Goal: Information Seeking & Learning: Learn about a topic

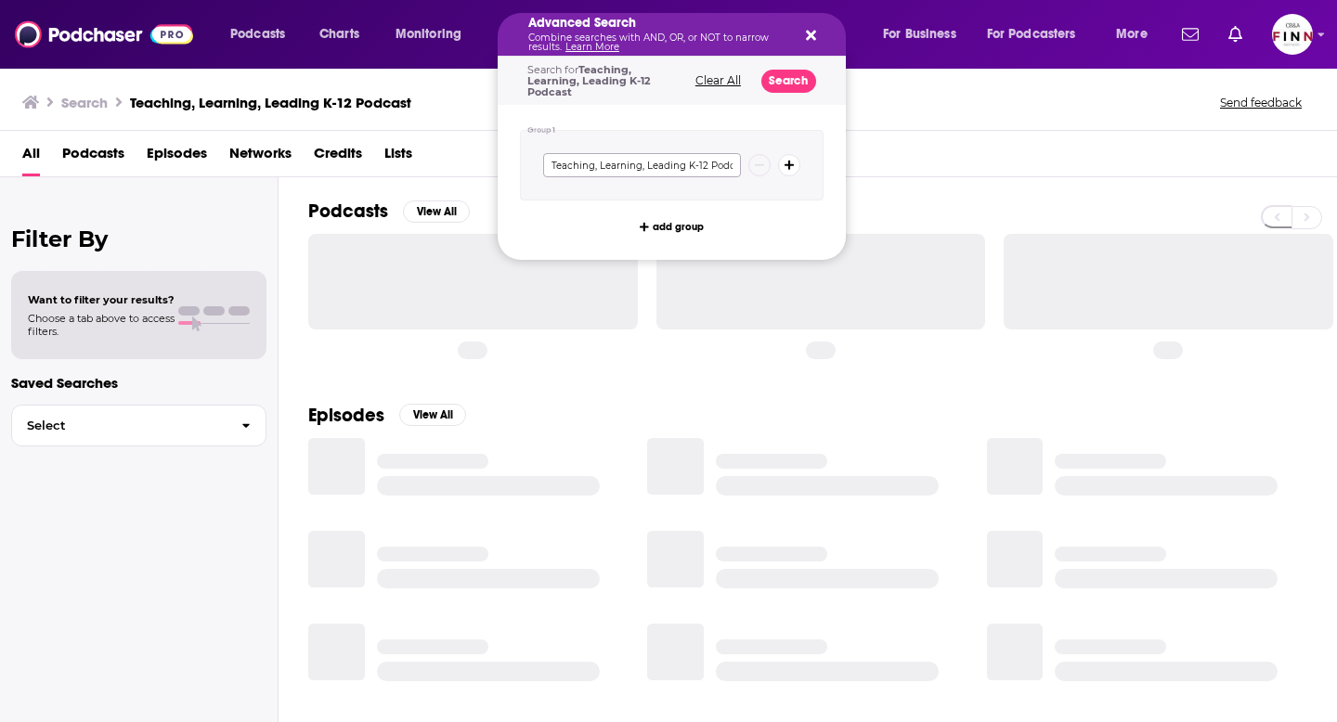
click at [679, 162] on input "Teaching, Learning, Leading K-12 Podcast" at bounding box center [642, 165] width 198 height 24
click at [811, 37] on icon "Search podcasts, credits, & more..." at bounding box center [811, 36] width 10 height 10
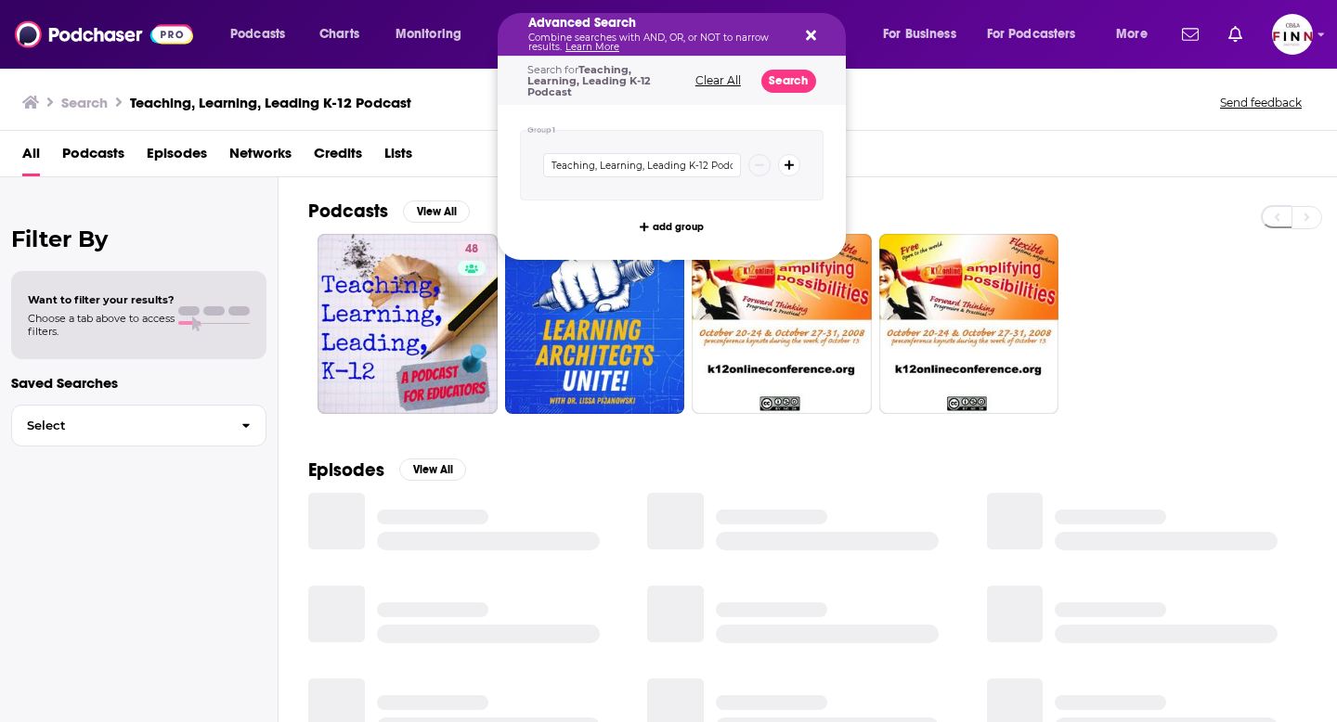
click at [724, 78] on button "Clear All" at bounding box center [718, 80] width 57 height 13
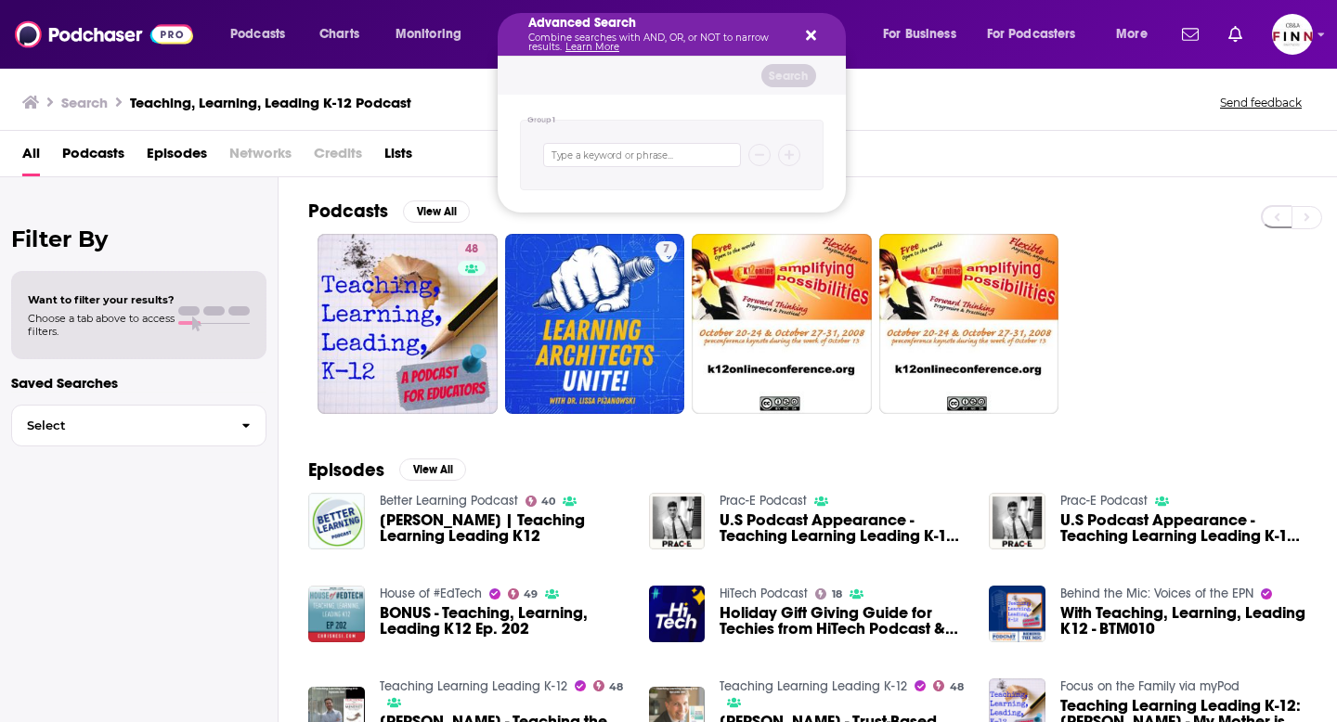
click at [810, 34] on icon "Search podcasts, credits, & more..." at bounding box center [811, 36] width 10 height 10
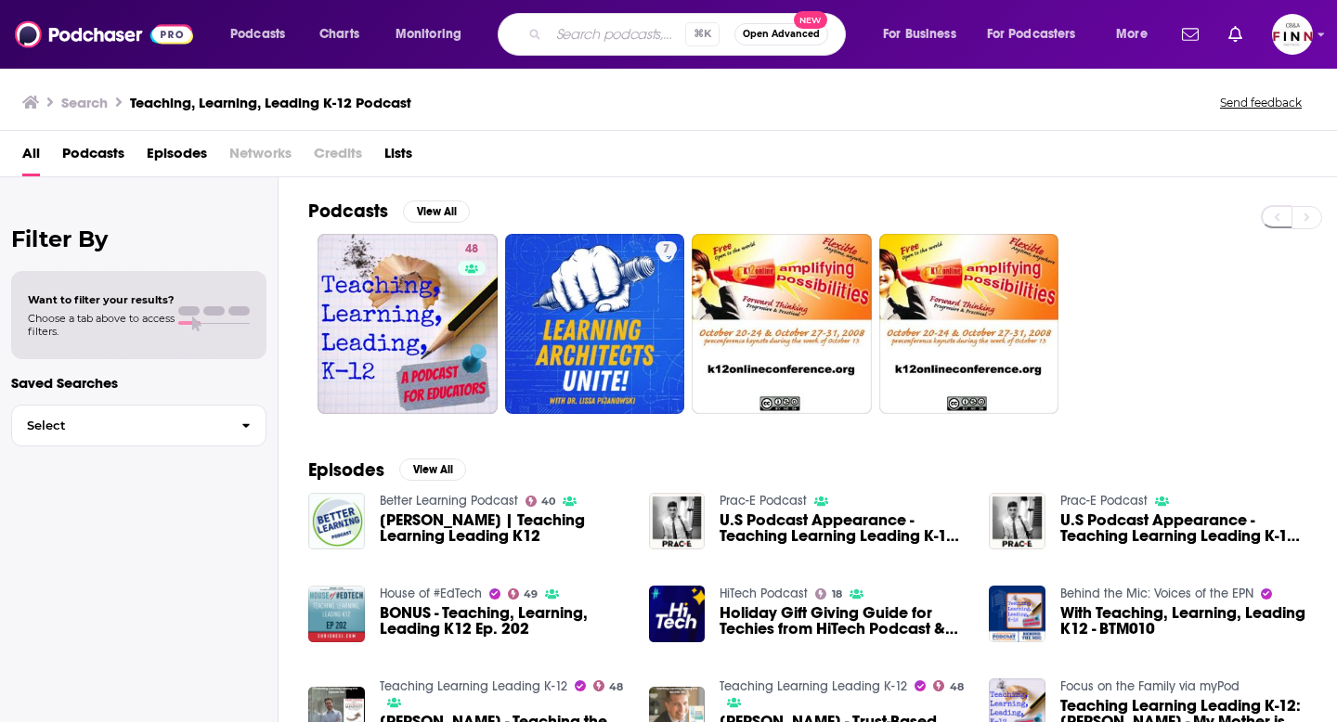
click at [627, 40] on input "Search podcasts, credits, & more..." at bounding box center [617, 34] width 136 height 30
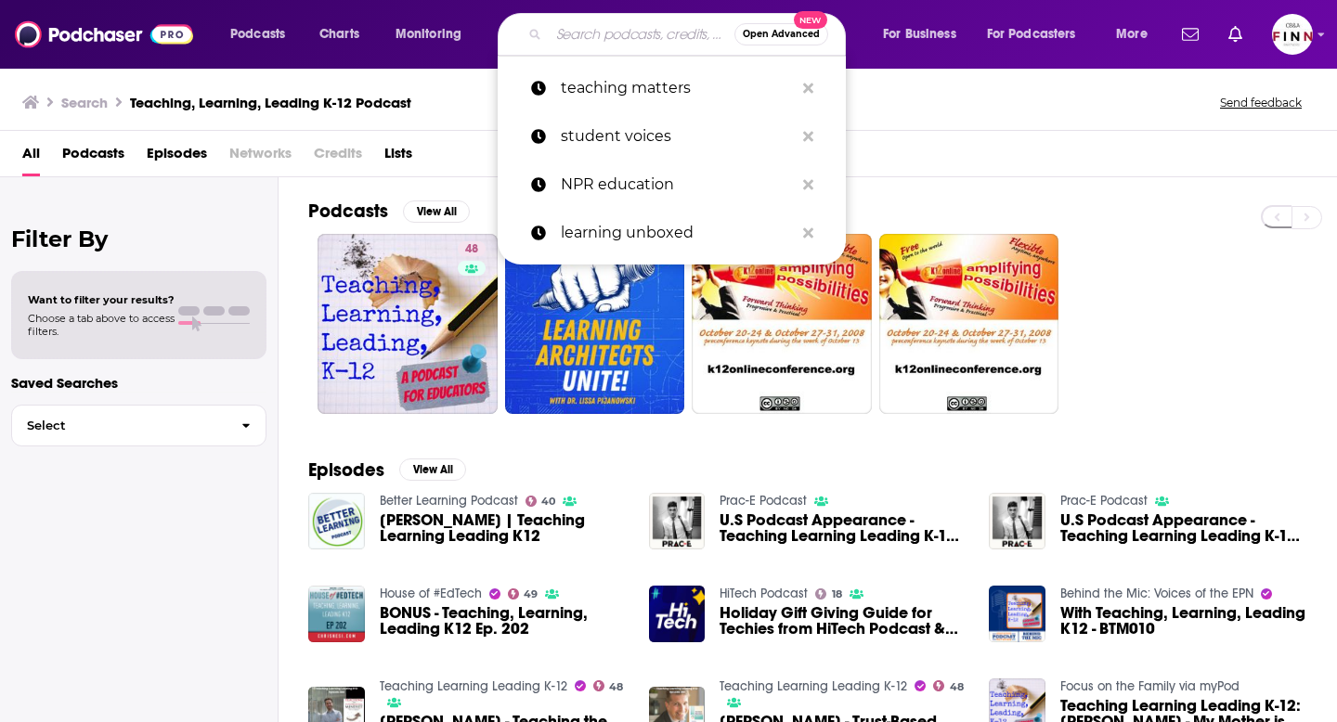
type input "t"
click at [647, 97] on p "teaching matters" at bounding box center [677, 88] width 233 height 48
type input "teaching matters"
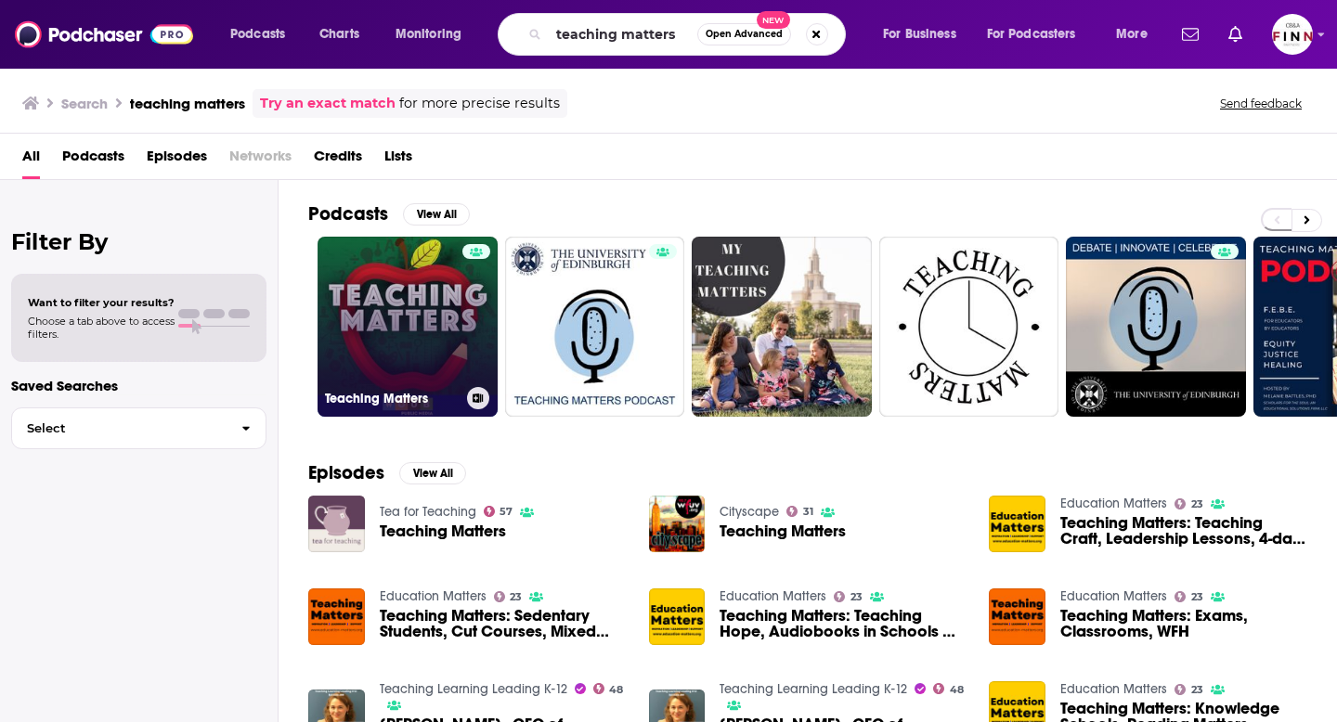
click at [436, 320] on link "Teaching Matters" at bounding box center [408, 327] width 180 height 180
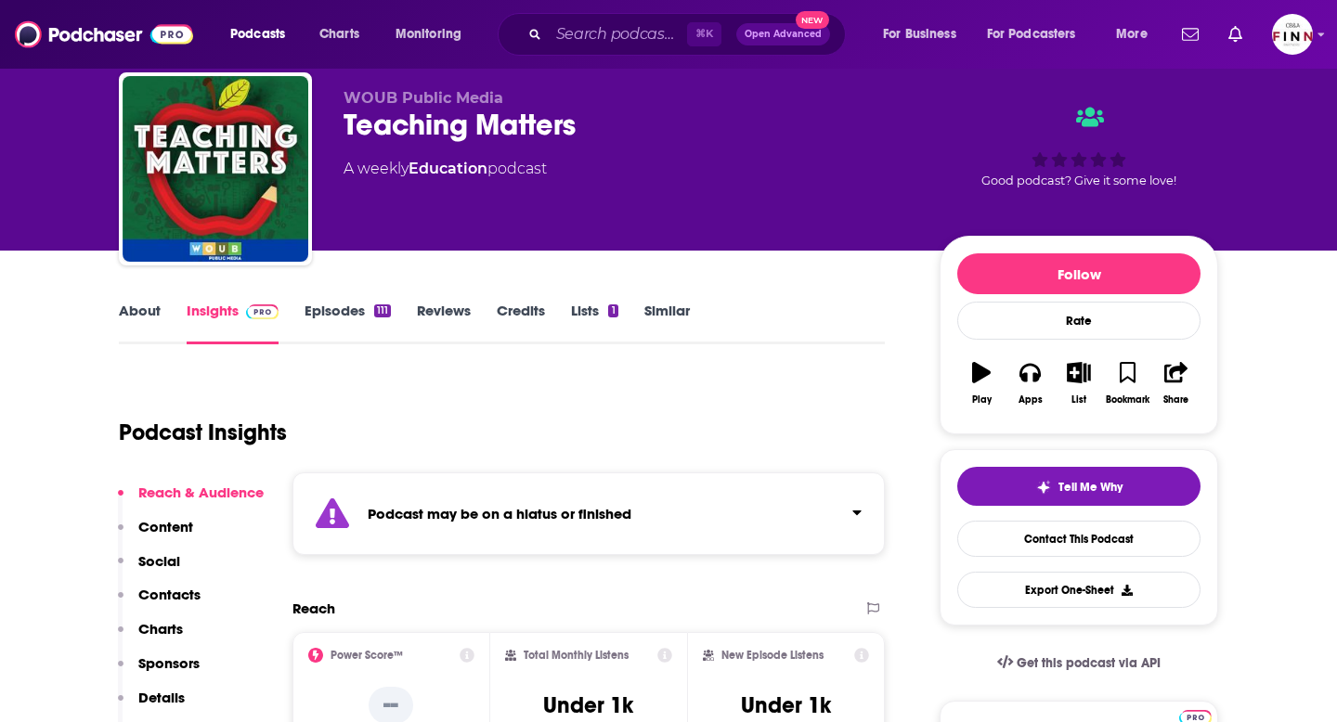
scroll to position [14, 0]
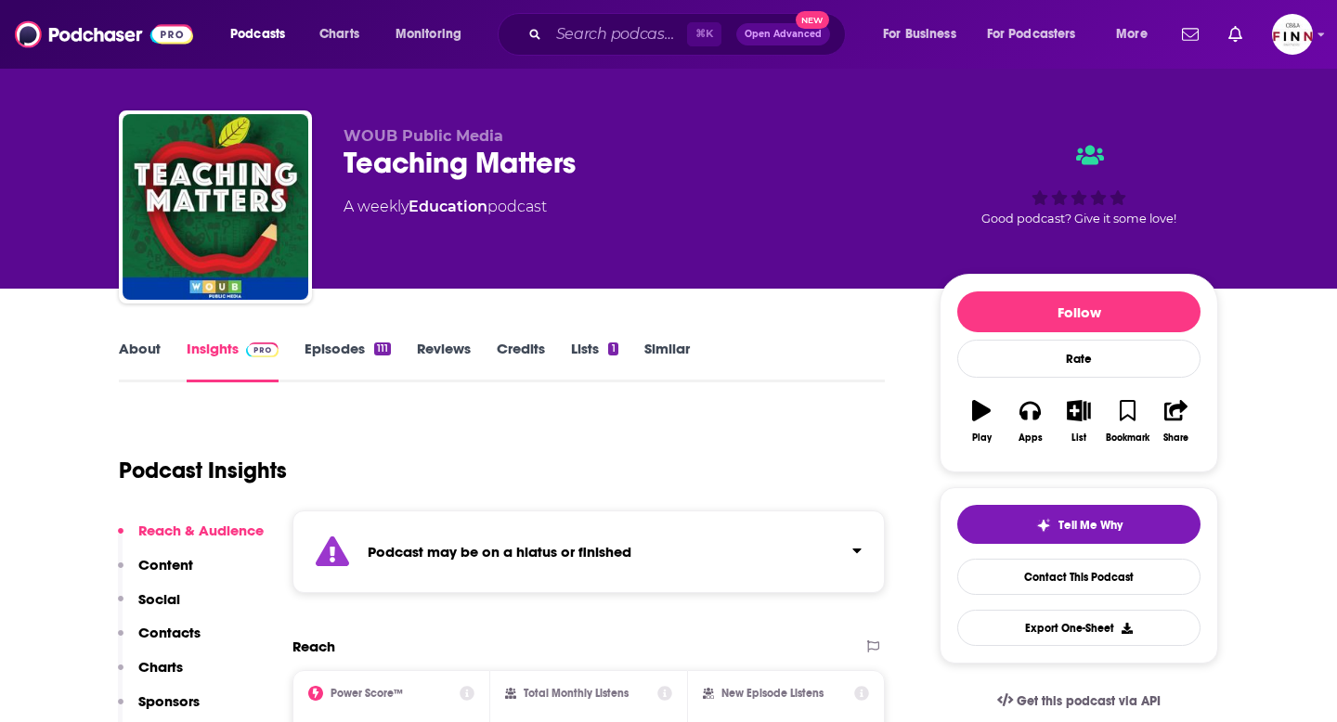
click at [136, 354] on link "About" at bounding box center [140, 361] width 42 height 43
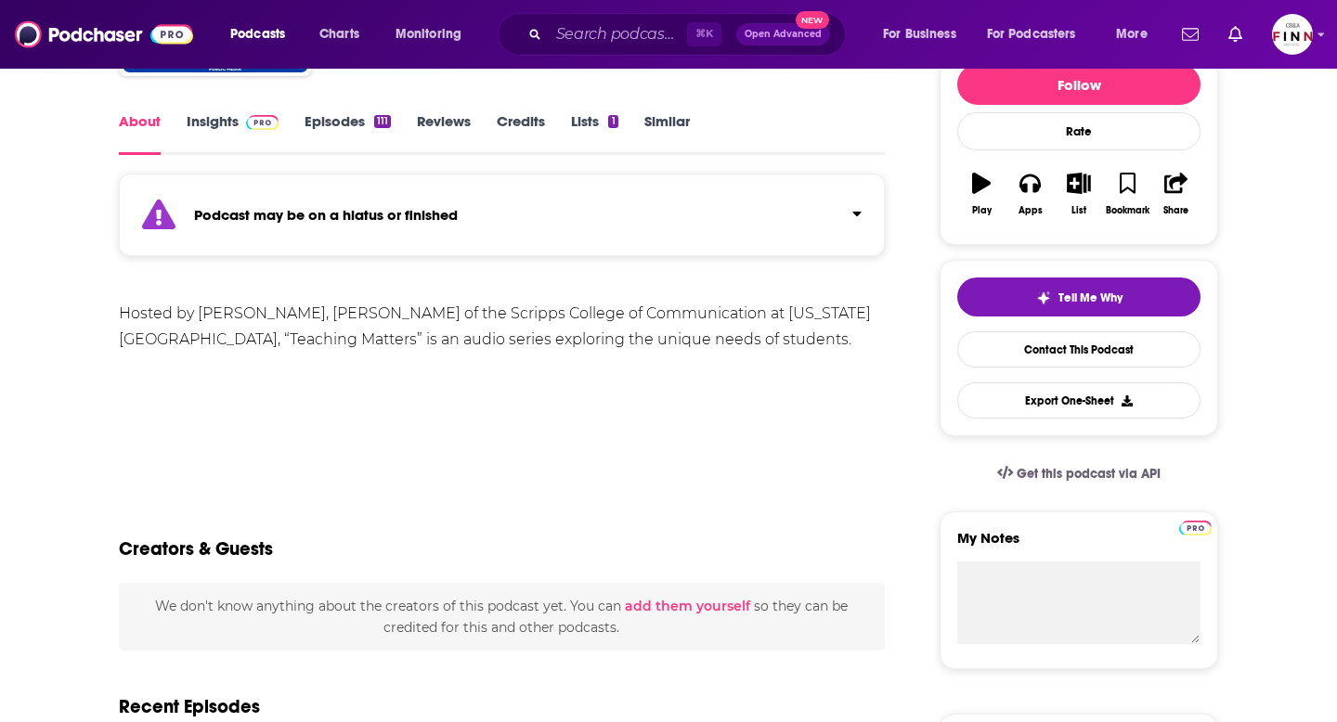
scroll to position [244, 0]
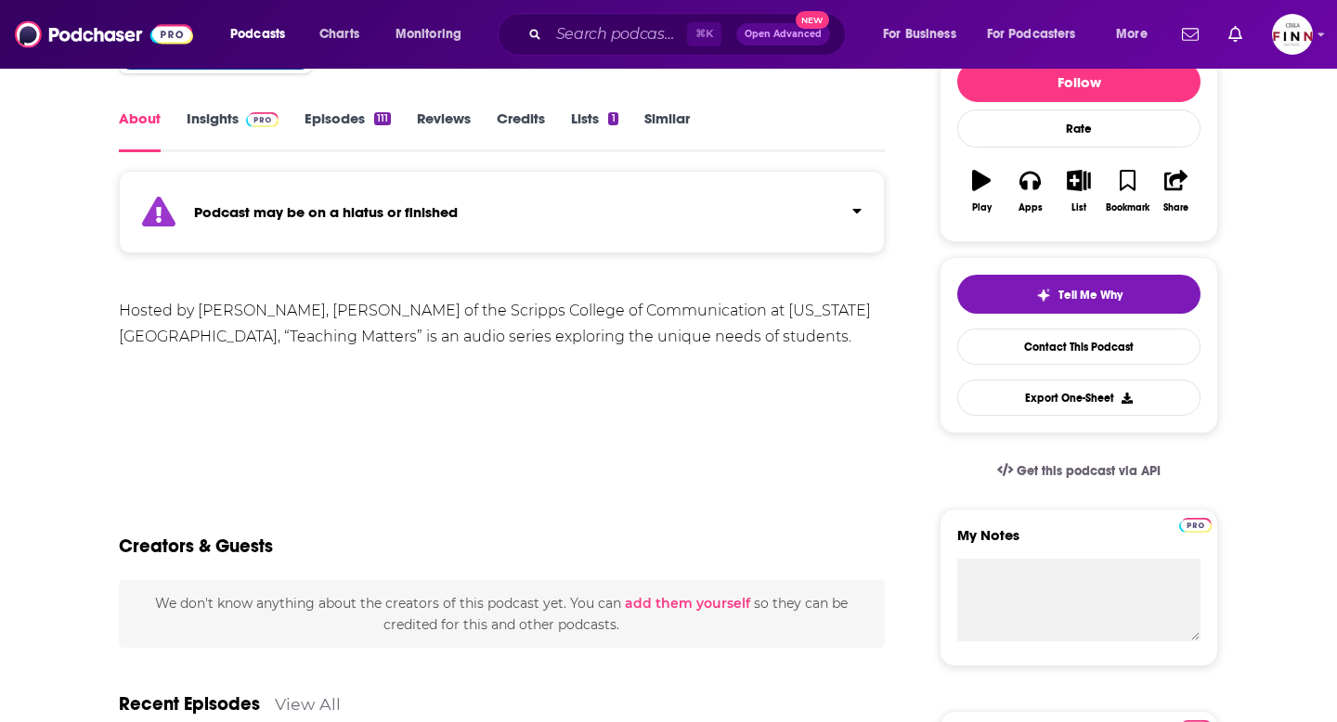
click at [577, 341] on div "Hosted by [PERSON_NAME], [PERSON_NAME] of the Scripps College of Communication …" at bounding box center [502, 324] width 766 height 52
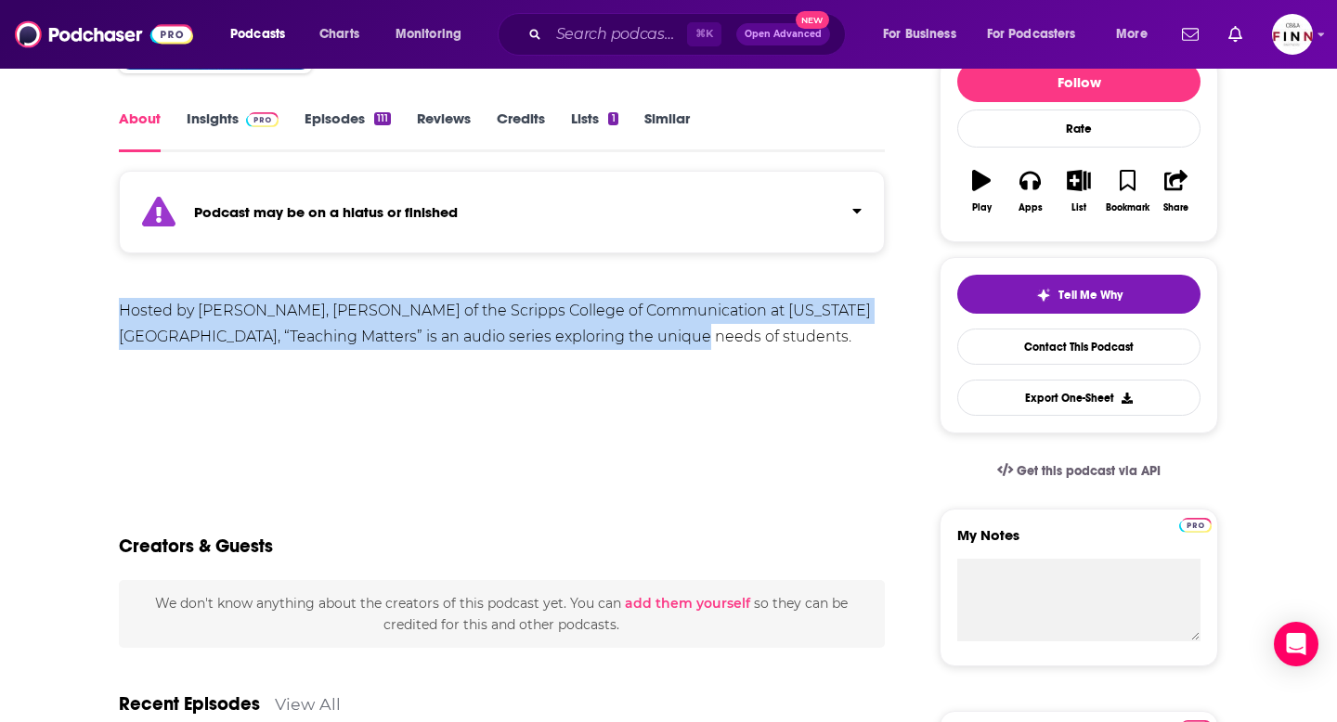
drag, startPoint x: 620, startPoint y: 334, endPoint x: 74, endPoint y: 312, distance: 546.4
copy div "Hosted by [PERSON_NAME], [PERSON_NAME] of the Scripps College of Communication …"
click at [235, 136] on link "Insights" at bounding box center [233, 131] width 92 height 43
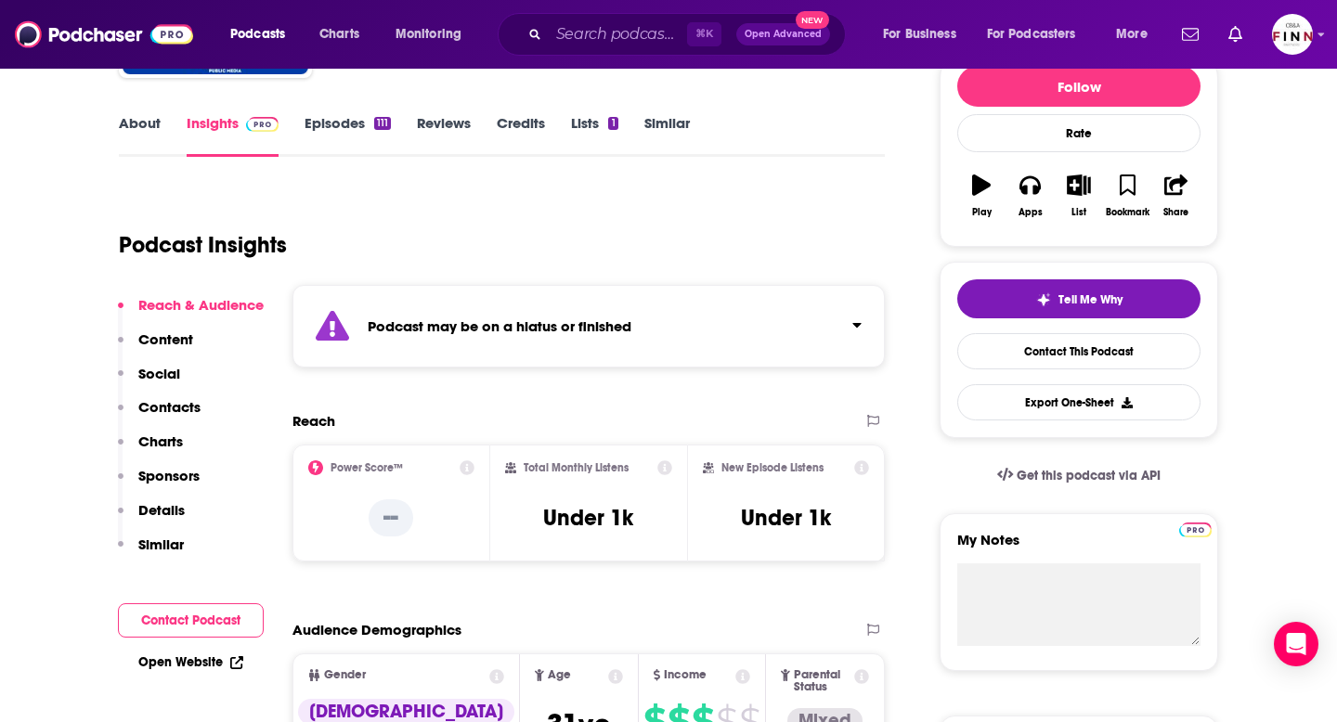
scroll to position [218, 0]
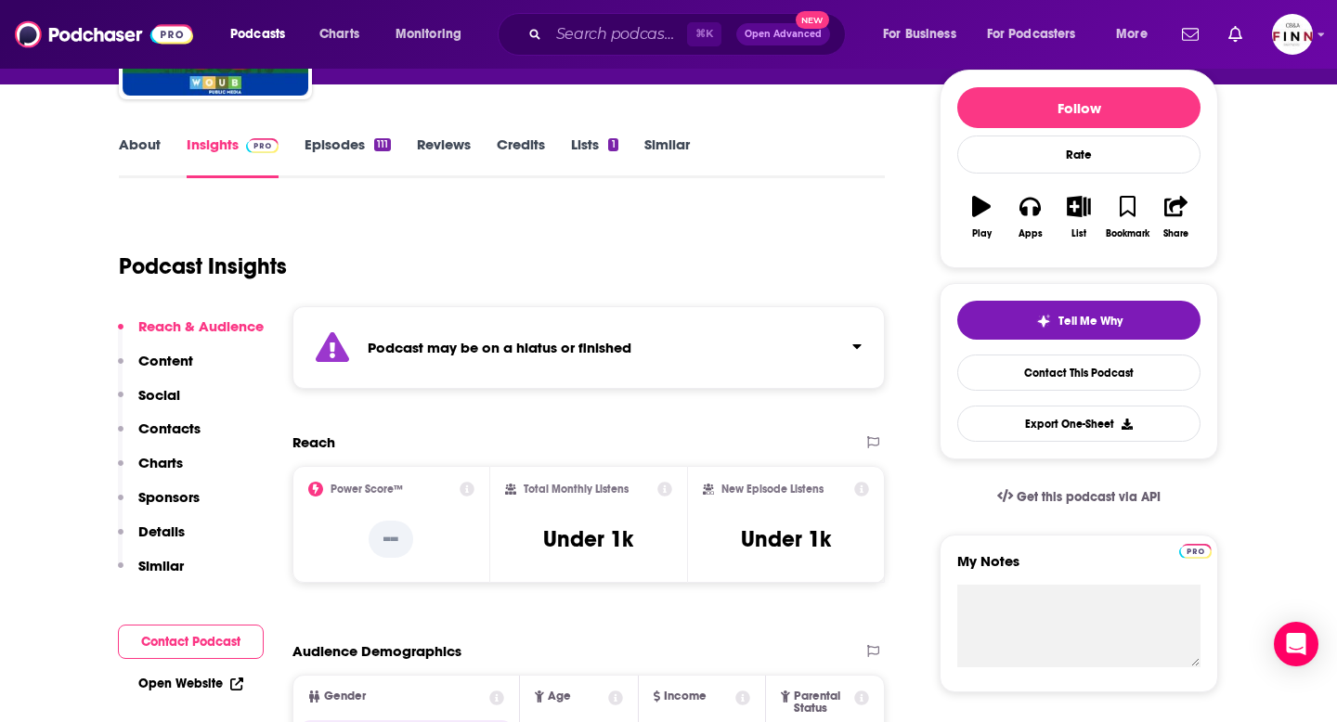
click at [326, 150] on link "Episodes 111" at bounding box center [348, 157] width 86 height 43
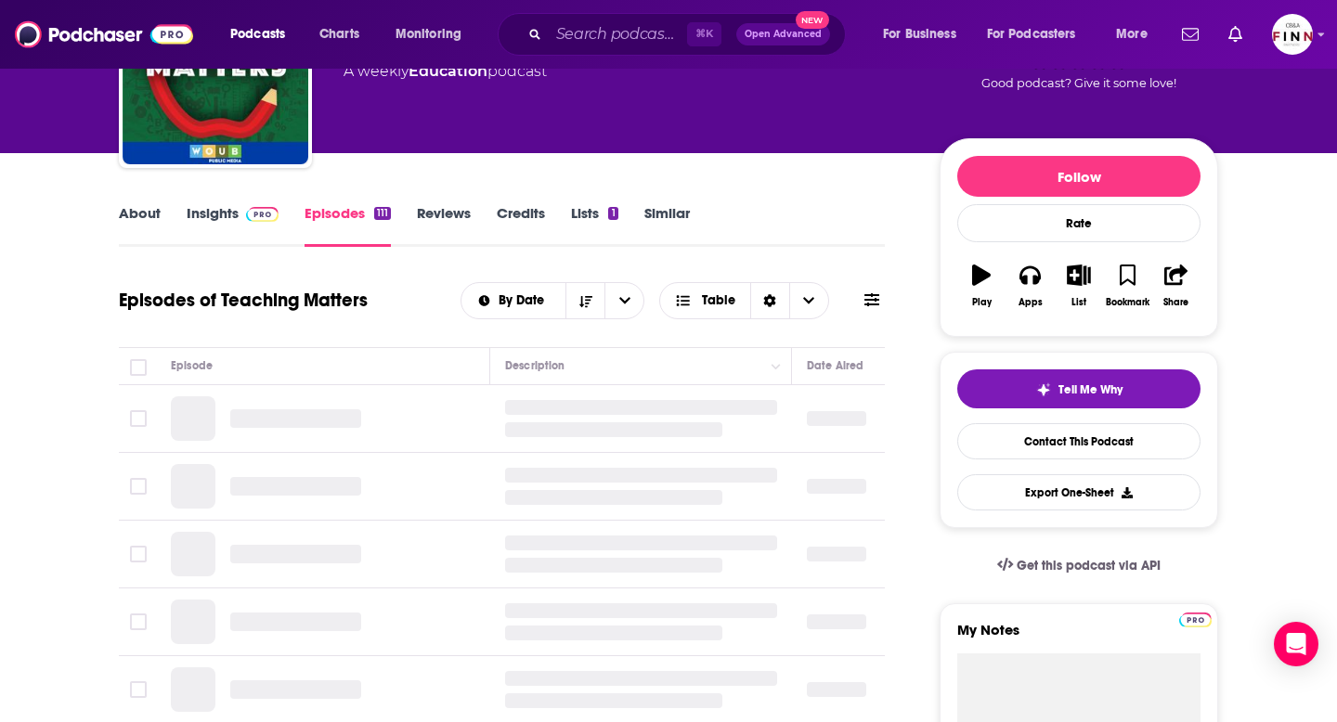
scroll to position [162, 0]
